Goal: Task Accomplishment & Management: Complete application form

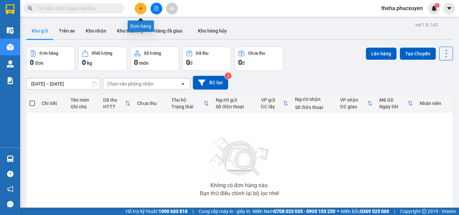
click at [142, 8] on icon "plus" at bounding box center [141, 8] width 5 height 5
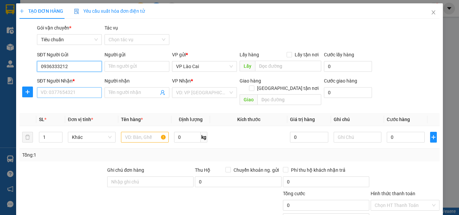
type input "0936333212"
click at [81, 90] on input "SĐT Người Nhận *" at bounding box center [69, 92] width 65 height 11
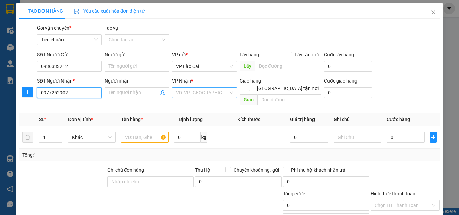
type input "0977252902"
click at [220, 95] on input "search" at bounding box center [202, 93] width 52 height 10
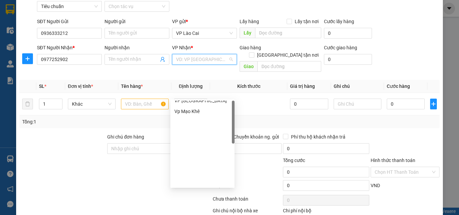
scroll to position [34, 0]
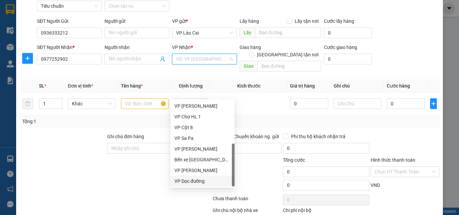
click at [188, 181] on div "VP Dọc đường" at bounding box center [202, 181] width 56 height 7
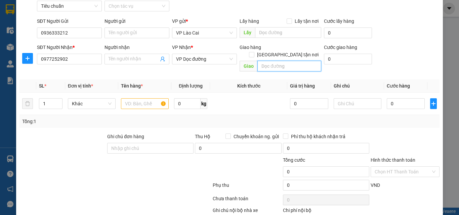
click at [269, 61] on input "text" at bounding box center [290, 66] width 64 height 11
type input "u"
type input "UOONG BIS"
click at [144, 99] on input "text" at bounding box center [145, 104] width 48 height 11
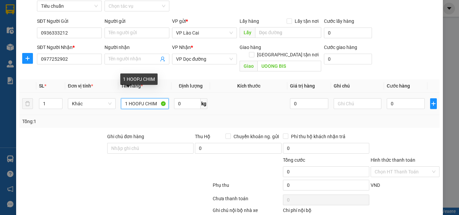
click at [143, 99] on input "1 HOOPJ CHIM" at bounding box center [145, 104] width 48 height 11
type input "1 HỘP CHIM"
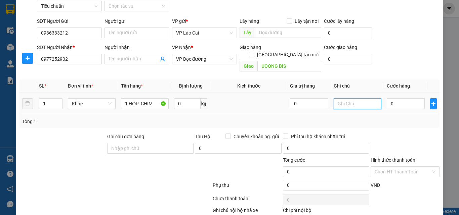
click at [348, 99] on input "text" at bounding box center [358, 104] width 48 height 11
type input "CHẾT NHÀ XE KHÔNG CHỊU"
click at [403, 100] on input "0" at bounding box center [406, 104] width 38 height 11
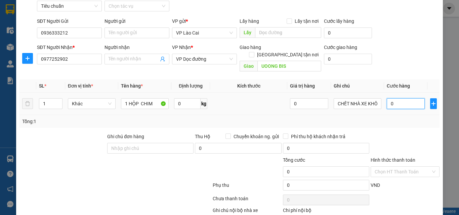
type input "1"
type input "10"
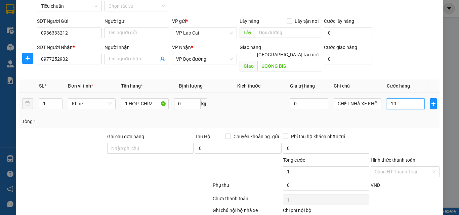
type input "10"
type input "100"
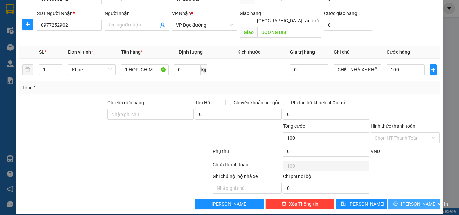
type input "100.000"
click at [393, 199] on button "[PERSON_NAME] và In" at bounding box center [413, 204] width 51 height 11
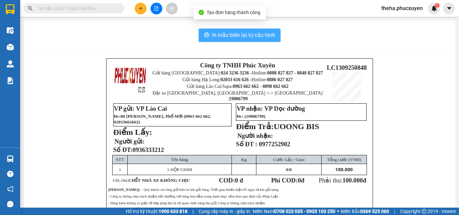
click at [270, 32] on span "In mẫu biên lai tự cấu hình" at bounding box center [243, 35] width 63 height 8
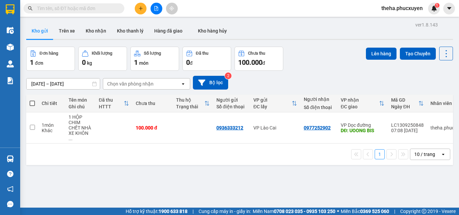
click at [319, 63] on div "Đơn hàng 1 đơn Khối lượng 0 kg Số lượng 1 món Đã thu 0 đ Chưa thu 100.000 đ Lên…" at bounding box center [239, 59] width 427 height 24
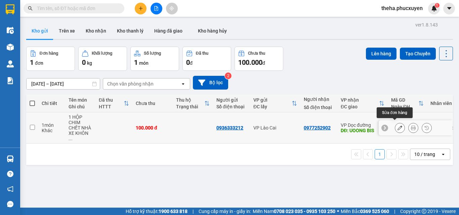
click at [398, 127] on icon at bounding box center [400, 128] width 5 height 5
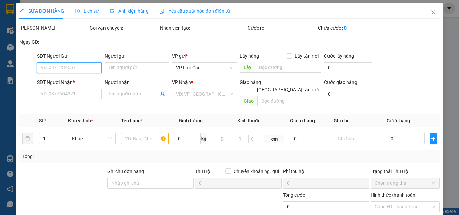
type input "0936333212"
type input "0977252902"
type input "UOONG BIS"
type input "100.000"
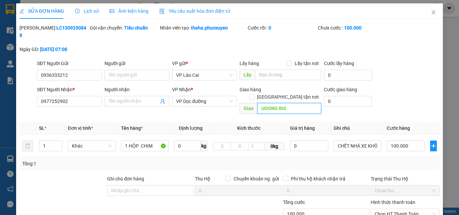
click at [288, 103] on input "UOONG BIS" at bounding box center [290, 108] width 64 height 11
type input "UÔNG BÍ"
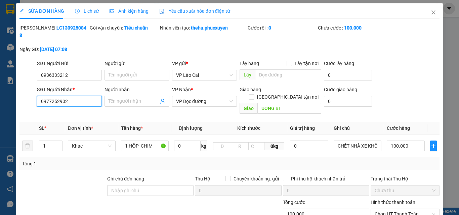
click at [56, 96] on input "0977252902" at bounding box center [69, 101] width 65 height 11
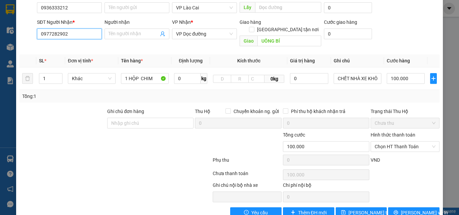
scroll to position [69, 0]
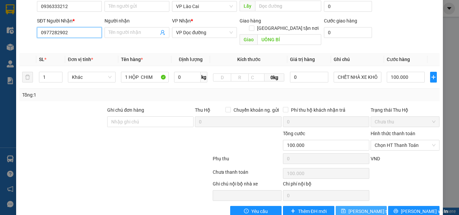
type input "0977282902"
click at [359, 208] on span "[PERSON_NAME] thay đổi" at bounding box center [376, 211] width 54 height 7
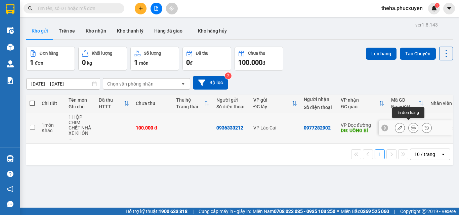
click at [411, 126] on icon at bounding box center [413, 128] width 5 height 5
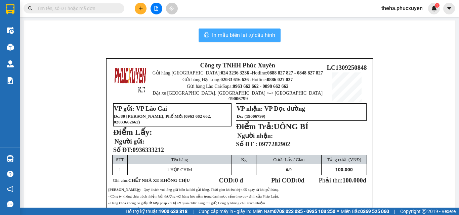
click at [274, 31] on button "In mẫu biên lai tự cấu hình" at bounding box center [240, 35] width 82 height 13
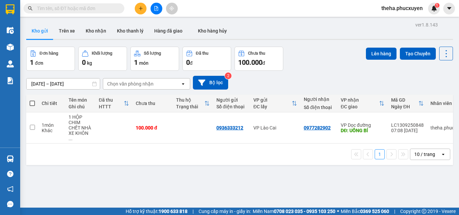
drag, startPoint x: 316, startPoint y: 86, endPoint x: 310, endPoint y: 88, distance: 6.5
click at [316, 86] on div "[DATE] – [DATE] Press the down arrow key to interact with the calendar and sele…" at bounding box center [239, 83] width 427 height 14
click at [142, 11] on button at bounding box center [141, 9] width 12 height 12
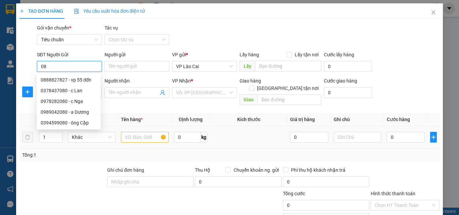
type input "0"
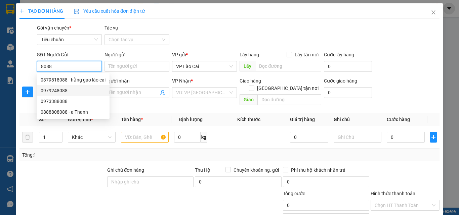
click at [60, 92] on div "0979248088" at bounding box center [73, 90] width 65 height 7
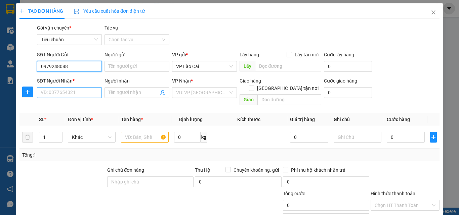
type input "0979248088"
click at [68, 94] on input "SĐT Người Nhận *" at bounding box center [69, 92] width 65 height 11
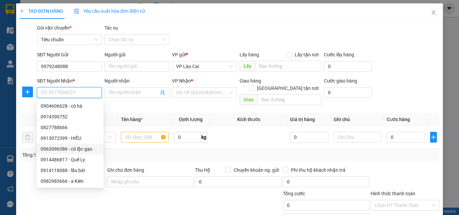
click at [62, 150] on div "0963096386 - cô lộc gạo" at bounding box center [70, 149] width 59 height 7
type input "0963096386"
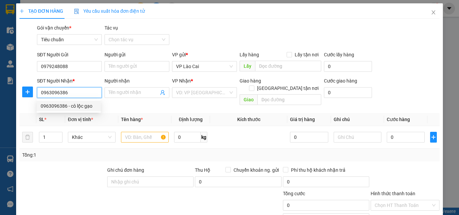
type input "cô lộc gạo"
type input "HẠ LONG"
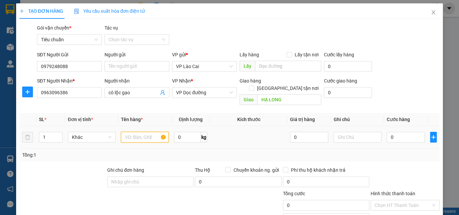
click at [148, 132] on input "text" at bounding box center [145, 137] width 48 height 11
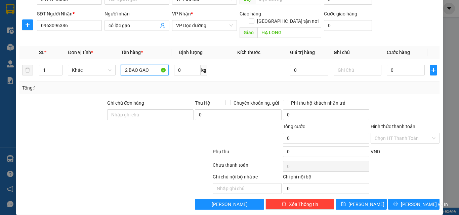
scroll to position [68, 0]
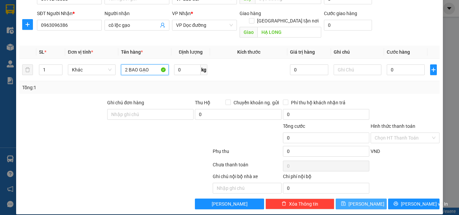
type input "2 BAO GẠO"
click at [357, 199] on button "[PERSON_NAME]" at bounding box center [361, 204] width 51 height 11
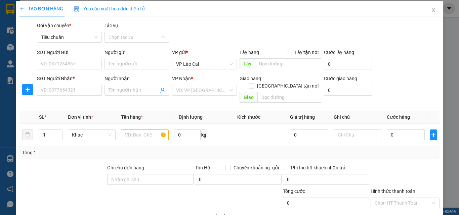
scroll to position [0, 0]
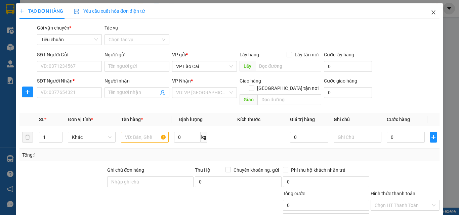
click at [431, 10] on icon "close" at bounding box center [433, 12] width 5 height 5
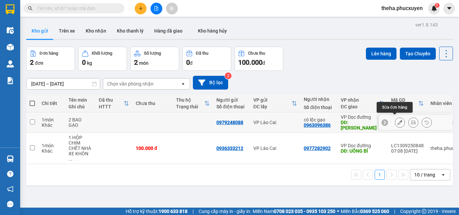
click at [398, 120] on icon at bounding box center [400, 122] width 5 height 5
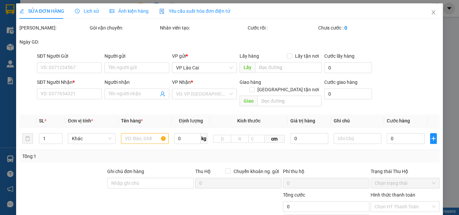
type input "0979248088"
type input "0963096386"
type input "cô lộc gạo"
type input "HẠ LONG"
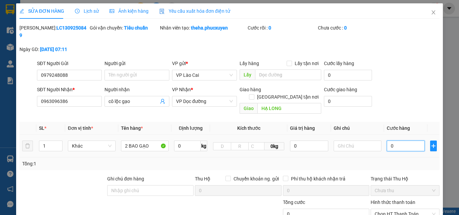
click at [401, 141] on input "0" at bounding box center [406, 146] width 38 height 11
type input "2"
type input "20"
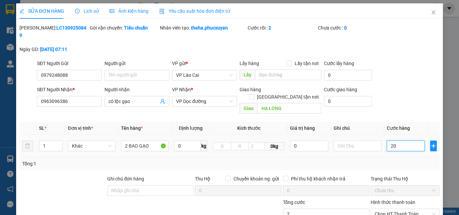
type input "20"
type input "200"
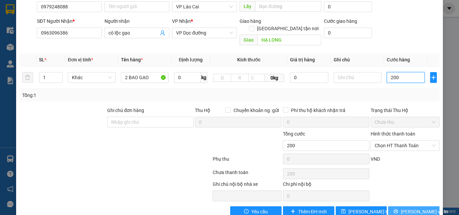
scroll to position [69, 0]
type input "200"
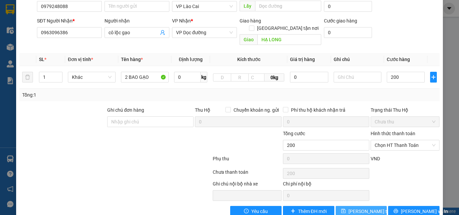
type input "200.000"
click at [367, 208] on span "[PERSON_NAME] thay đổi" at bounding box center [376, 211] width 54 height 7
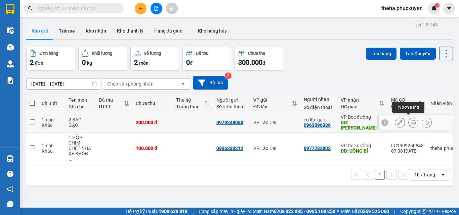
click at [411, 121] on icon at bounding box center [413, 122] width 5 height 5
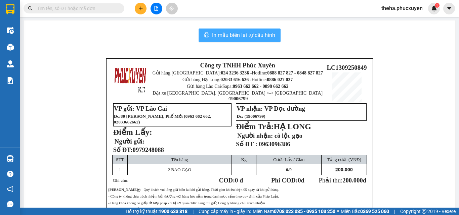
click at [273, 33] on span "In mẫu biên lai tự cấu hình" at bounding box center [243, 35] width 63 height 8
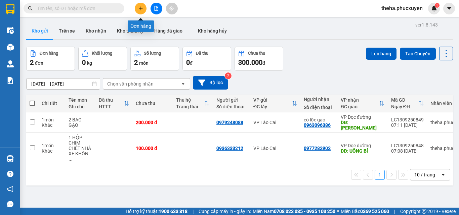
click at [145, 9] on button at bounding box center [141, 9] width 12 height 12
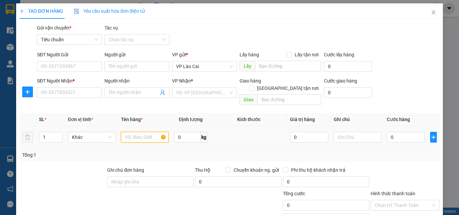
click at [154, 132] on input "text" at bounding box center [145, 137] width 48 height 11
type input "1 CAN RƯỢU +1 XỐP THẮN CỐ"
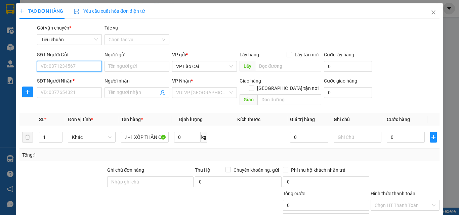
scroll to position [0, 0]
click at [88, 66] on input "SĐT Người Gửi" at bounding box center [69, 66] width 65 height 11
click at [63, 78] on div "0982414477" at bounding box center [69, 79] width 56 height 7
type input "0982414477"
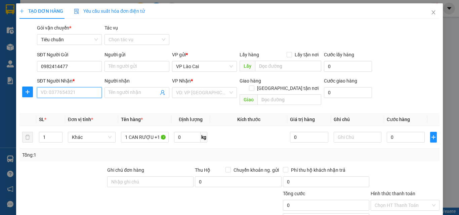
click at [69, 90] on input "SĐT Người Nhận *" at bounding box center [69, 92] width 65 height 11
click at [54, 106] on div "0975641886" at bounding box center [69, 106] width 56 height 7
type input "0975641886"
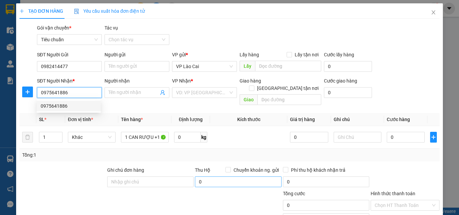
type input "ngã 3 cái lân"
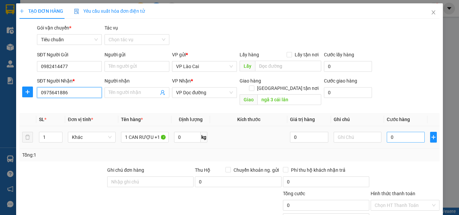
type input "0975641886"
click at [395, 132] on input "0" at bounding box center [406, 137] width 38 height 11
type input "2"
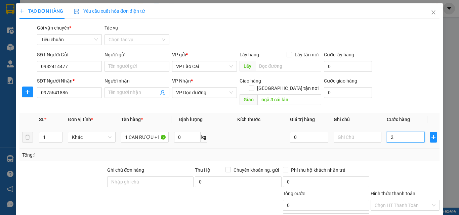
type input "2"
type input "20"
type input "200"
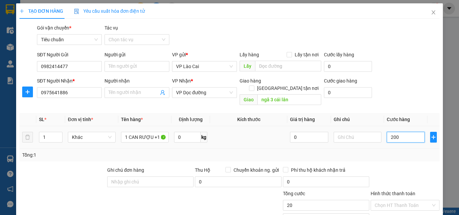
type input "200"
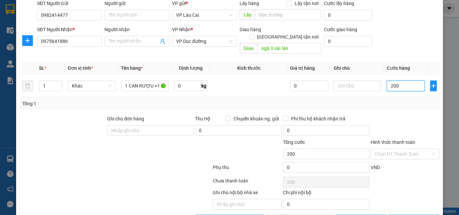
scroll to position [68, 0]
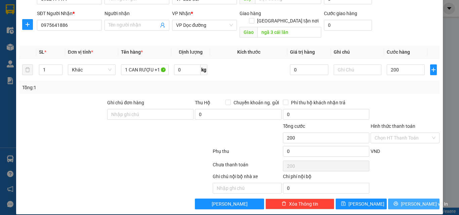
type input "200.000"
click at [392, 199] on button "[PERSON_NAME] và In" at bounding box center [413, 204] width 51 height 11
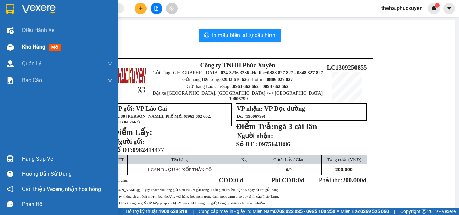
click at [23, 47] on span "Kho hàng" at bounding box center [34, 47] width 24 height 6
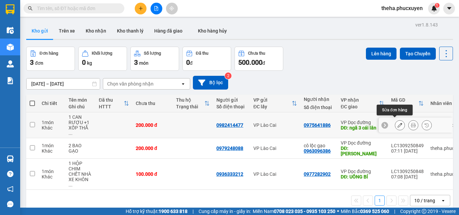
click at [398, 123] on icon at bounding box center [400, 125] width 5 height 5
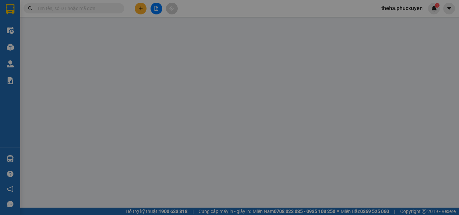
type input "0982414477"
type input "0975641886"
type input "ngã 3 cái lân"
type input "200.000"
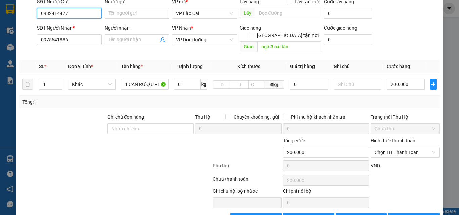
scroll to position [69, 0]
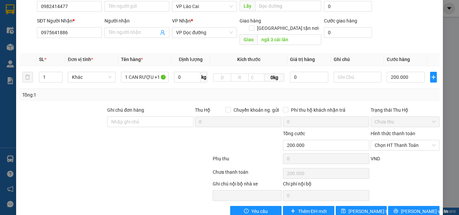
click at [118, 167] on div at bounding box center [115, 173] width 193 height 13
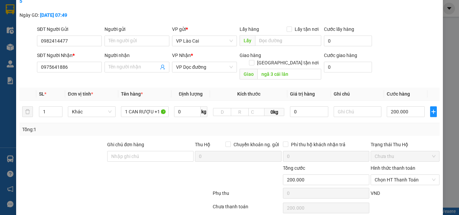
scroll to position [0, 0]
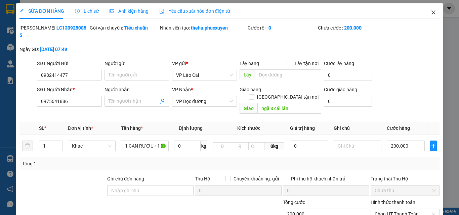
click at [431, 11] on icon "close" at bounding box center [433, 12] width 5 height 5
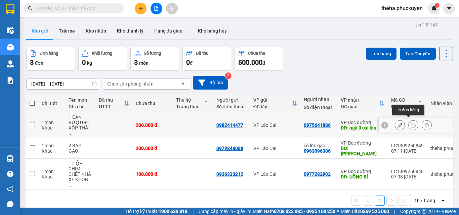
click at [411, 123] on icon at bounding box center [413, 125] width 5 height 5
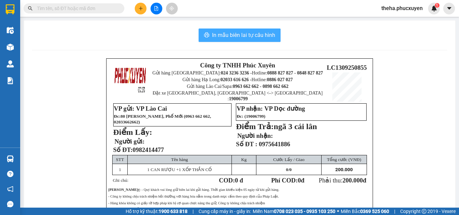
drag, startPoint x: 274, startPoint y: 30, endPoint x: 336, endPoint y: 60, distance: 69.5
click at [274, 30] on button "In mẫu biên lai tự cấu hình" at bounding box center [240, 35] width 82 height 13
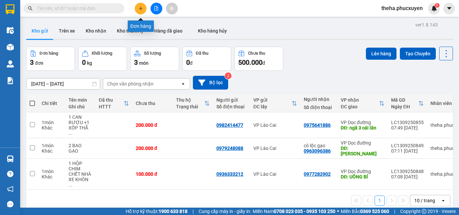
click at [141, 10] on icon "plus" at bounding box center [141, 8] width 5 height 5
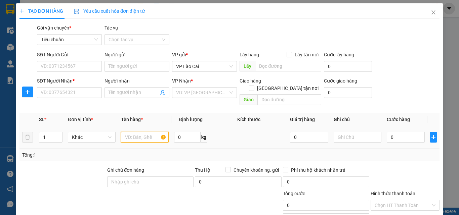
click at [142, 132] on input "text" at bounding box center [145, 137] width 48 height 11
type input "1 XỐP THẮNG CỐ"
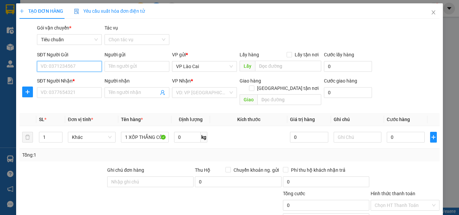
click at [91, 64] on input "SĐT Người Gửi" at bounding box center [69, 66] width 65 height 11
click at [44, 78] on div "0986236448" at bounding box center [69, 79] width 56 height 7
type input "0986236448"
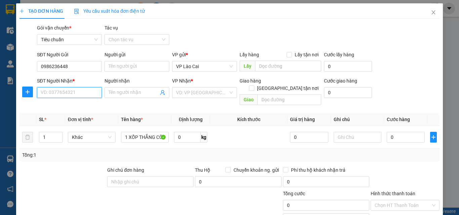
click at [85, 95] on input "SĐT Người Nhận *" at bounding box center [69, 92] width 65 height 11
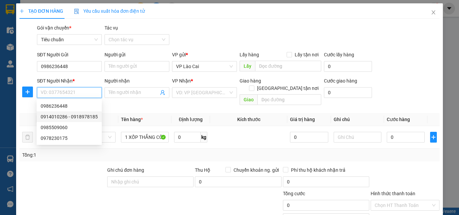
click at [68, 119] on div "0914010286 - 0918978185" at bounding box center [69, 116] width 57 height 7
type input "0914010286"
type input "0918978185"
type input "[GEOGRAPHIC_DATA]"
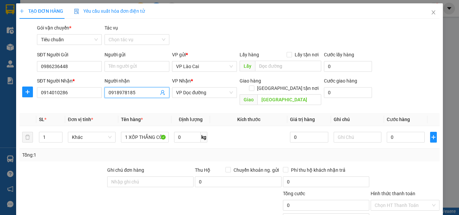
click at [140, 90] on input "0918978185" at bounding box center [134, 92] width 50 height 7
type input "0"
click at [390, 132] on input "0" at bounding box center [406, 137] width 38 height 11
type input "1"
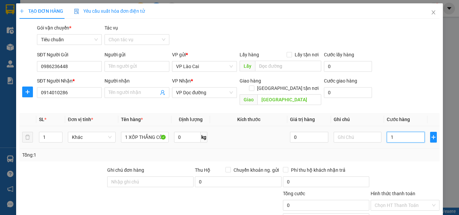
type input "1"
type input "10"
type input "100"
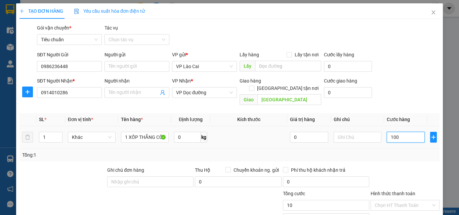
type input "100"
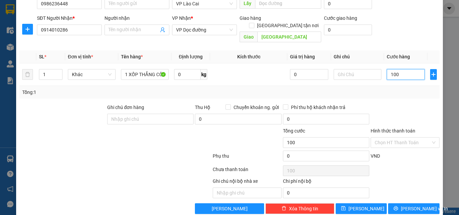
scroll to position [68, 0]
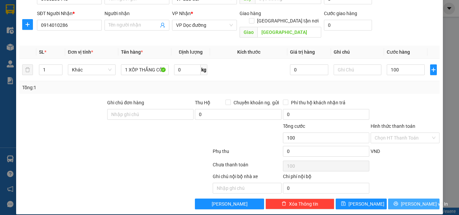
type input "100.000"
click at [393, 199] on button "[PERSON_NAME] và In" at bounding box center [413, 204] width 51 height 11
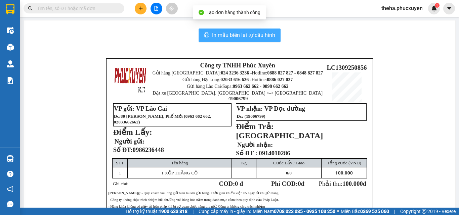
click at [275, 32] on button "In mẫu biên lai tự cấu hình" at bounding box center [240, 35] width 82 height 13
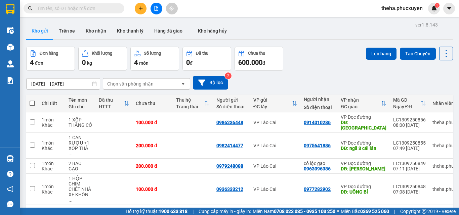
drag, startPoint x: 342, startPoint y: 60, endPoint x: 276, endPoint y: 56, distance: 66.0
click at [340, 60] on div "Đơn hàng 4 đơn Khối lượng 0 kg Số lượng 4 món Đã thu 0 đ Chưa thu 600.000 đ Lên…" at bounding box center [239, 59] width 427 height 24
click at [142, 10] on icon "plus" at bounding box center [141, 8] width 5 height 5
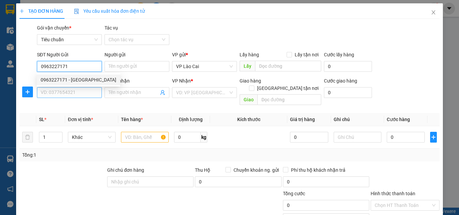
type input "0963227171"
click at [79, 93] on input "SĐT Người Nhận *" at bounding box center [69, 92] width 65 height 11
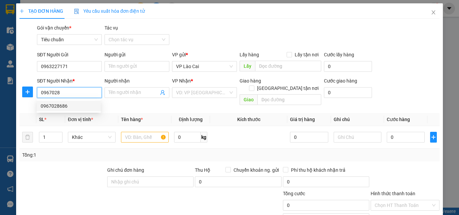
click at [61, 107] on div "0967028686" at bounding box center [69, 106] width 56 height 7
type input "0967028686"
type input "BÃI CHÁY"
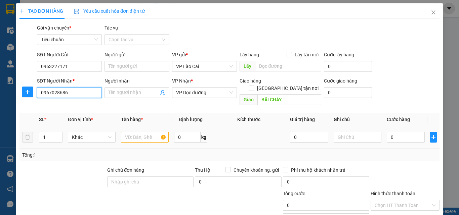
type input "0967028686"
click at [146, 132] on input "text" at bounding box center [145, 137] width 48 height 11
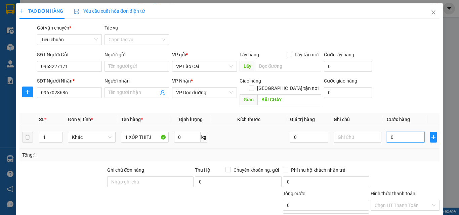
click at [404, 132] on input "0" at bounding box center [406, 137] width 38 height 11
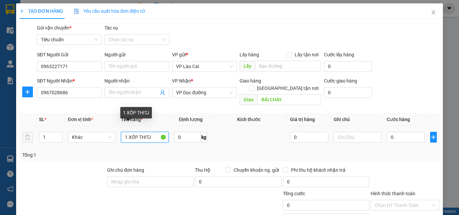
click at [151, 132] on input "1 XỐP THITJ" at bounding box center [145, 137] width 48 height 11
type input "1 XỐP THỊT"
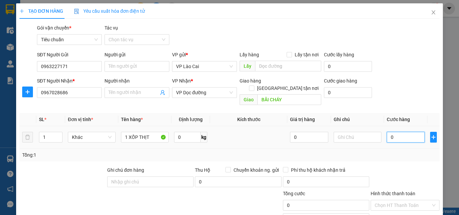
click at [398, 132] on input "0" at bounding box center [406, 137] width 38 height 11
type input "8"
type input "80"
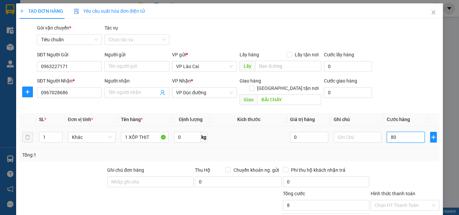
type input "80"
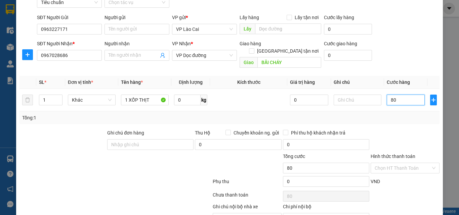
scroll to position [68, 0]
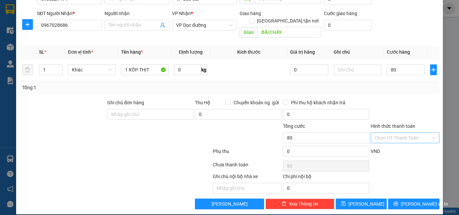
type input "80.000"
click at [392, 133] on input "Hình thức thanh toán" at bounding box center [403, 138] width 56 height 10
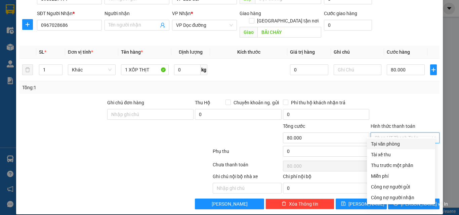
click at [392, 145] on div "Tại văn phòng" at bounding box center [401, 144] width 60 height 7
type input "0"
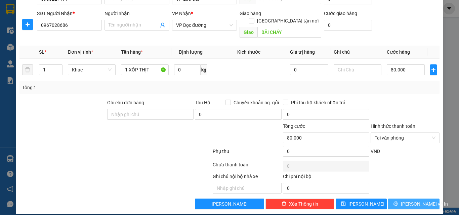
click at [396, 199] on button "[PERSON_NAME] và In" at bounding box center [413, 204] width 51 height 11
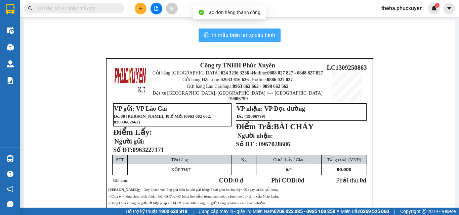
click at [273, 30] on button "In mẫu biên lai tự cấu hình" at bounding box center [240, 35] width 82 height 13
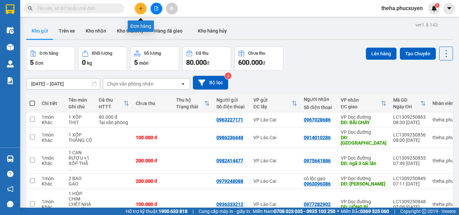
click at [140, 6] on icon "plus" at bounding box center [141, 8] width 5 height 5
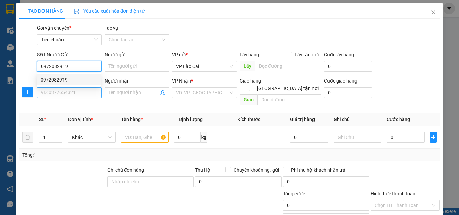
type input "0972082919"
click at [56, 93] on input "SĐT Người Nhận *" at bounding box center [69, 92] width 65 height 11
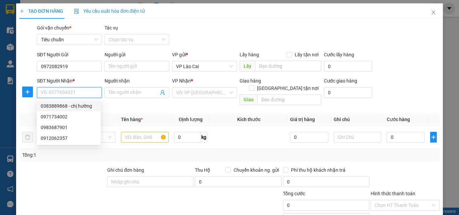
click at [58, 106] on div "0383889868 - chị hường" at bounding box center [69, 106] width 56 height 7
type input "0383889868"
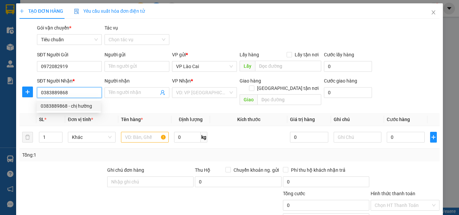
type input "chị hường"
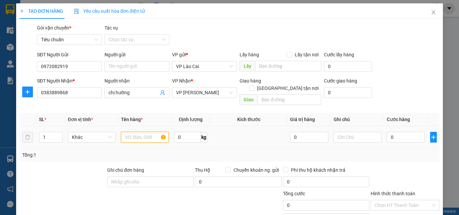
click at [154, 132] on input "text" at bounding box center [145, 137] width 48 height 11
click at [208, 94] on span "VP [PERSON_NAME]" at bounding box center [204, 93] width 57 height 10
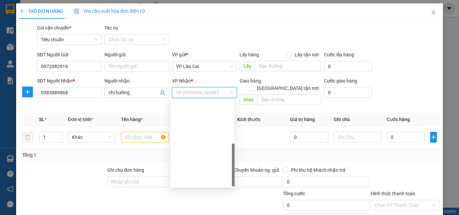
scroll to position [108, 0]
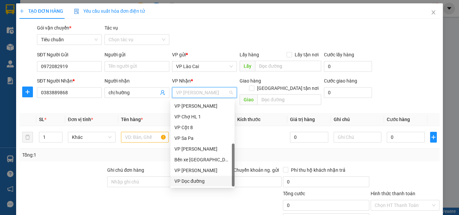
click at [190, 180] on div "VP Dọc đường" at bounding box center [202, 181] width 56 height 7
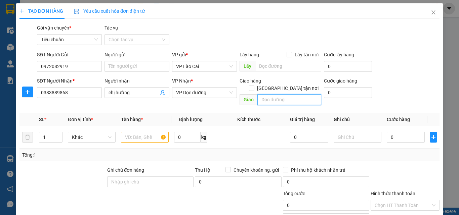
click at [288, 94] on input "text" at bounding box center [290, 99] width 64 height 11
type input "HẠ LONG"
click at [138, 133] on input "text" at bounding box center [145, 137] width 48 height 11
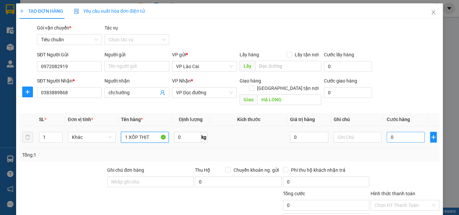
type input "1 XỐP THỊT"
click at [407, 132] on input "0" at bounding box center [406, 137] width 38 height 11
type input "8"
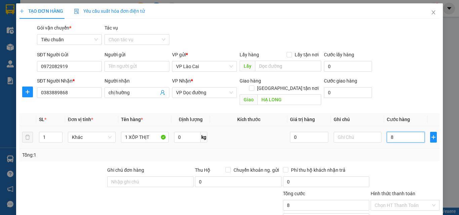
type input "80"
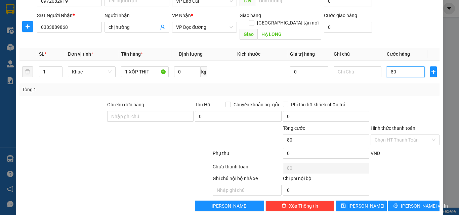
scroll to position [68, 0]
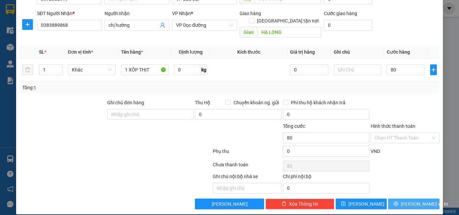
type input "80.000"
click at [394, 199] on button "[PERSON_NAME] và In" at bounding box center [413, 204] width 51 height 11
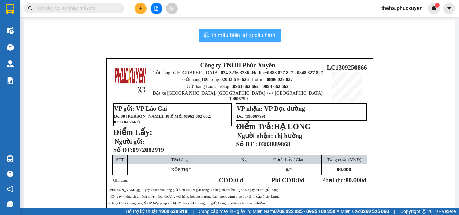
click at [275, 32] on button "In mẫu biên lai tự cấu hình" at bounding box center [240, 35] width 82 height 13
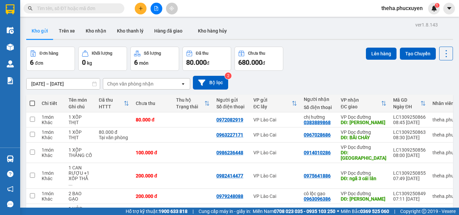
click at [320, 74] on div "[DATE] – [DATE] Press the down arrow key to interact with the calendar and sele…" at bounding box center [239, 83] width 427 height 24
click at [34, 103] on span at bounding box center [32, 103] width 5 height 5
click at [32, 100] on input "checkbox" at bounding box center [32, 100] width 0 height 0
checkbox input "true"
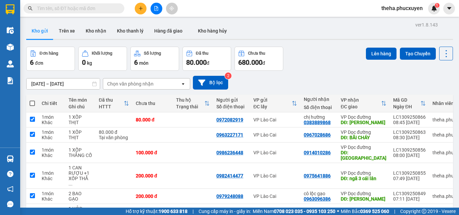
checkbox input "true"
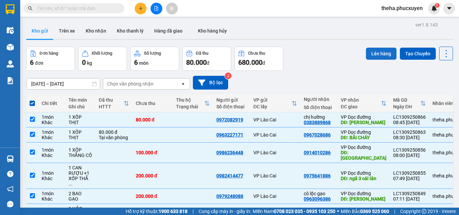
click at [381, 52] on button "Lên hàng" at bounding box center [381, 54] width 31 height 12
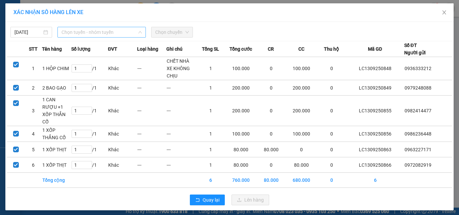
click at [125, 29] on span "Chọn tuyến - nhóm tuyến" at bounding box center [102, 32] width 80 height 10
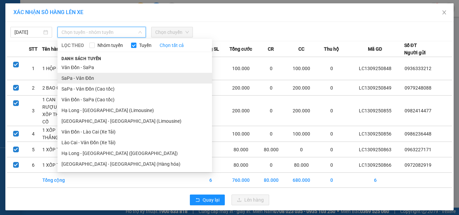
click at [97, 80] on li "SaPa - Vân Đồn" at bounding box center [134, 78] width 155 height 11
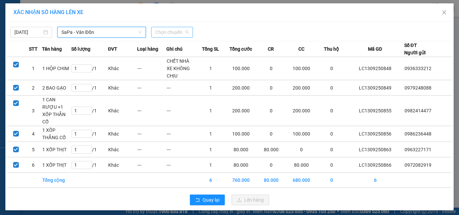
click at [183, 32] on span "Chọn chuyến" at bounding box center [172, 32] width 34 height 10
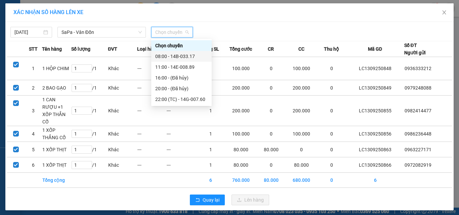
click at [176, 56] on div "08:00 - 14B-033.17" at bounding box center [181, 56] width 52 height 7
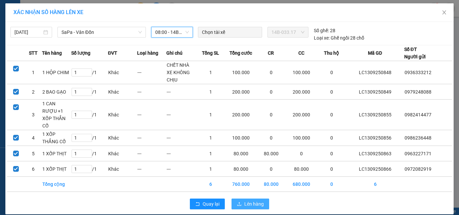
click at [254, 201] on span "Lên hàng" at bounding box center [253, 204] width 19 height 7
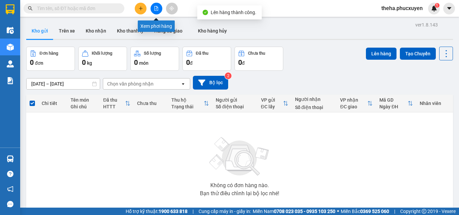
click at [159, 9] on button at bounding box center [157, 9] width 12 height 12
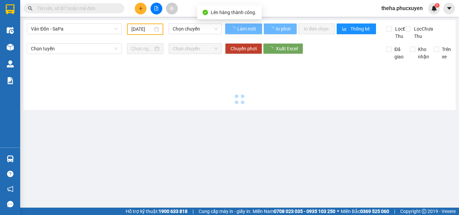
type input "[DATE]"
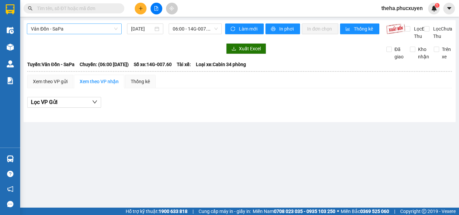
click at [93, 32] on span "Vân Đồn - SaPa" at bounding box center [74, 29] width 87 height 10
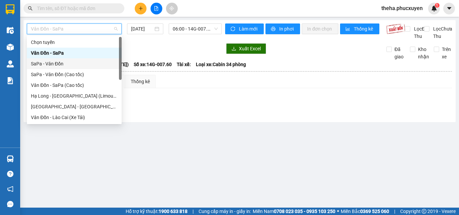
click at [54, 62] on div "SaPa - Vân Đồn" at bounding box center [74, 63] width 87 height 7
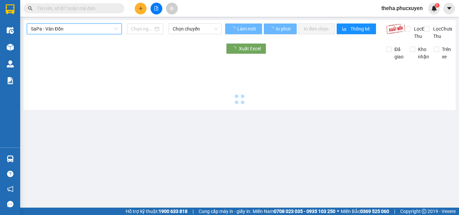
type input "[DATE]"
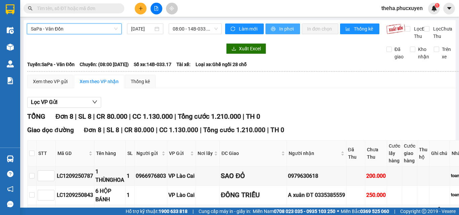
click at [288, 30] on span "In phơi" at bounding box center [286, 28] width 15 height 7
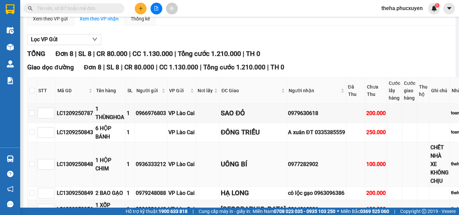
scroll to position [54, 0]
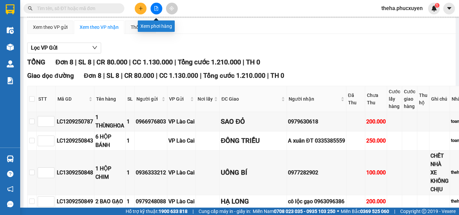
click at [157, 6] on button at bounding box center [157, 9] width 12 height 12
